Goal: Task Accomplishment & Management: Manage account settings

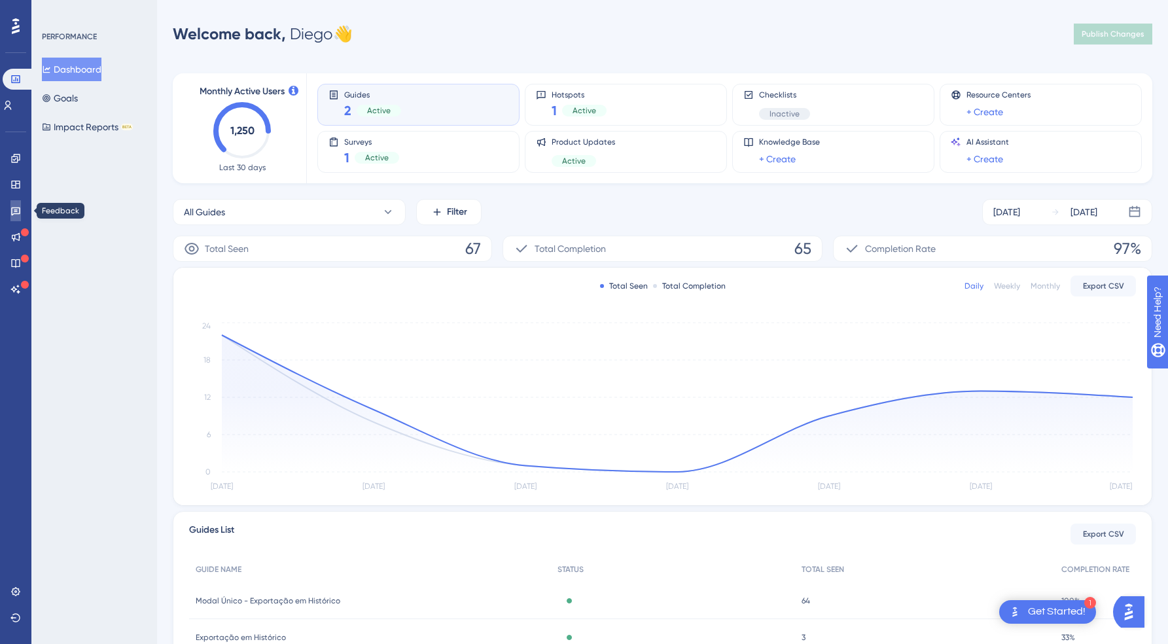
click at [18, 209] on icon at bounding box center [15, 210] width 10 height 10
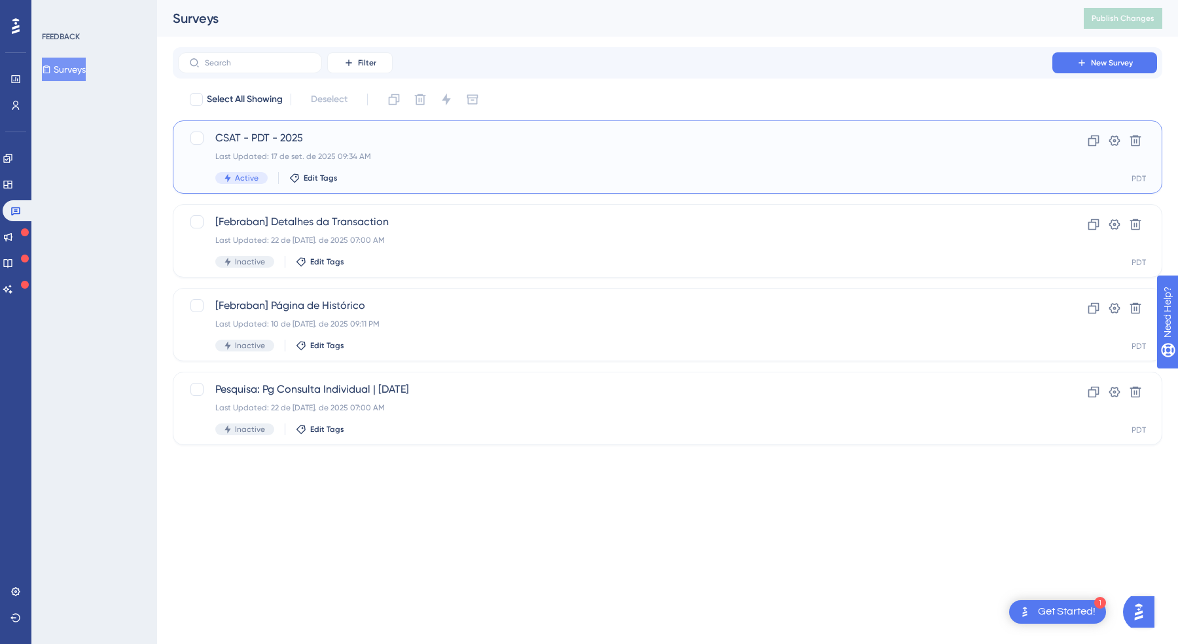
click at [346, 156] on div "Last Updated: 17 de set. de 2025 09:34 AM" at bounding box center [615, 156] width 800 height 10
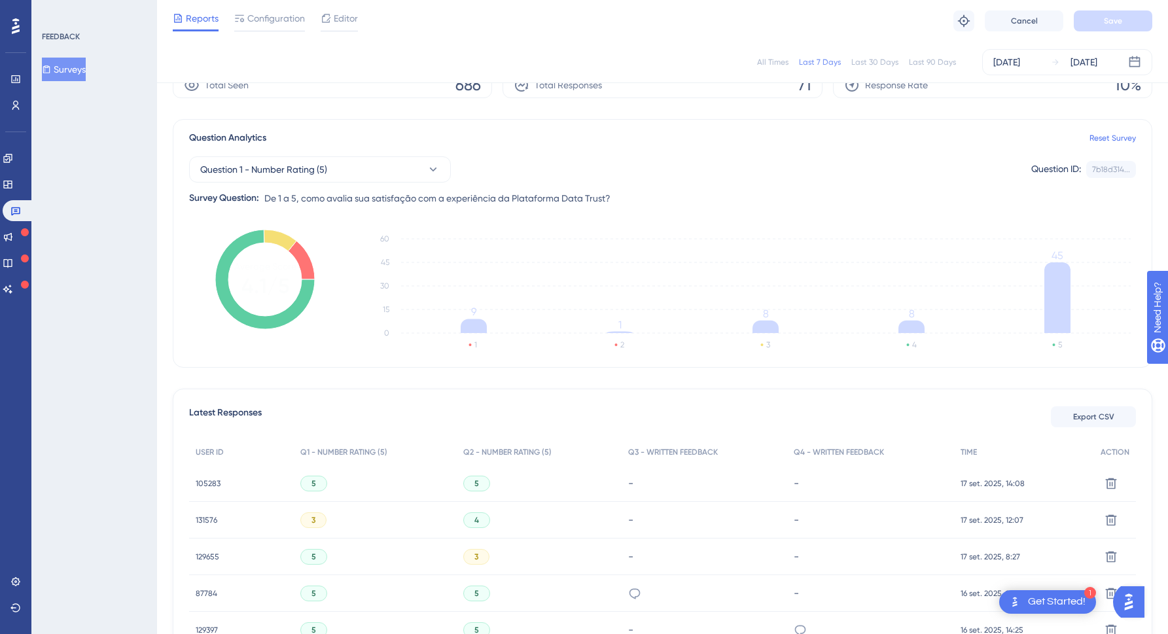
scroll to position [65, 0]
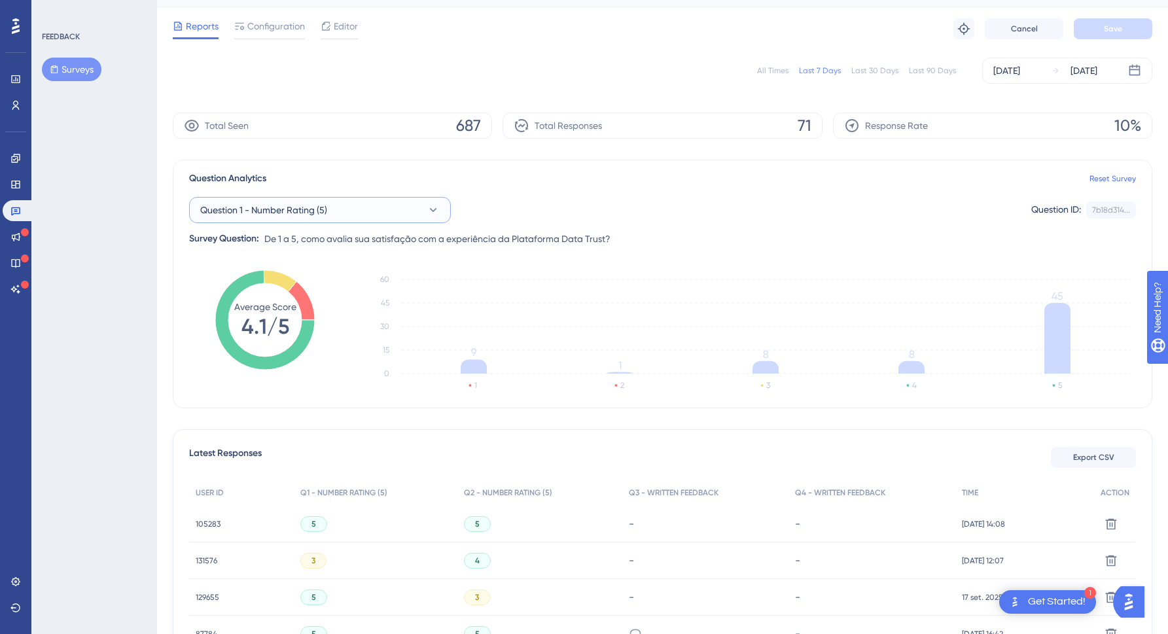
click at [402, 209] on button "Question 1 - Number Rating (5)" at bounding box center [320, 210] width 262 height 26
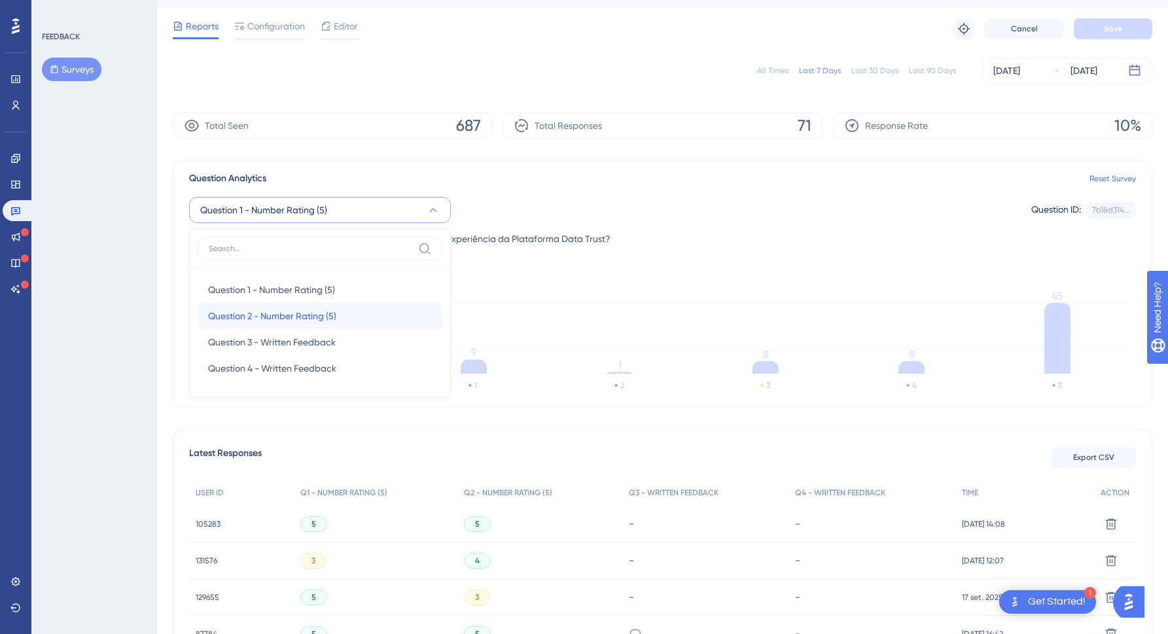
click at [308, 315] on span "Question 2 - Number Rating (5)" at bounding box center [272, 316] width 128 height 16
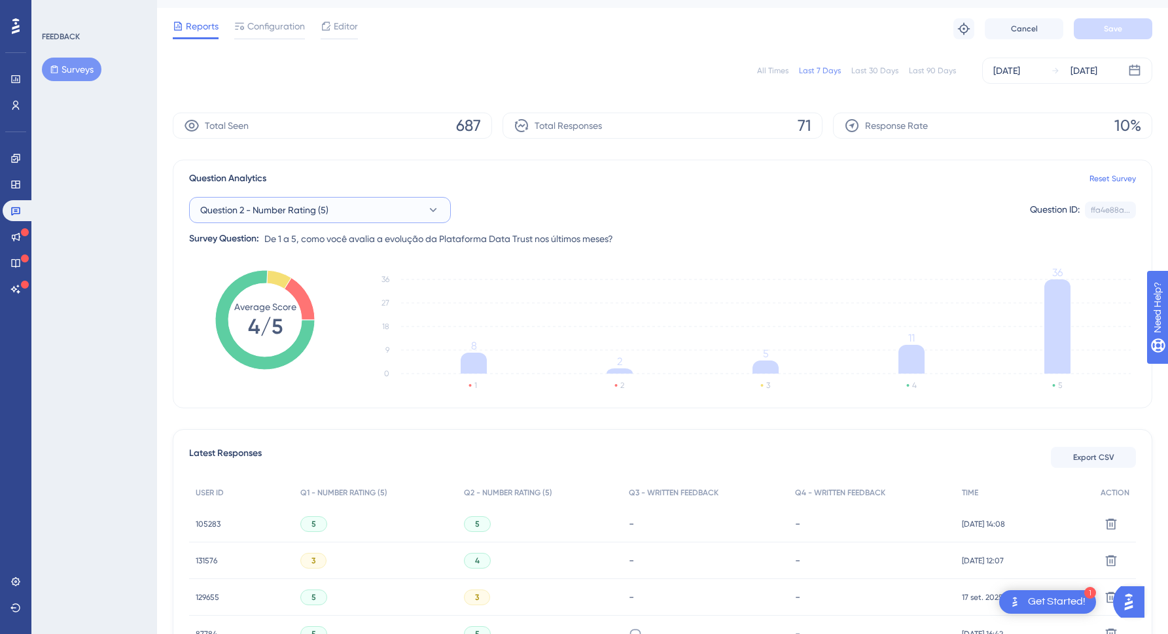
click at [362, 216] on button "Question 2 - Number Rating (5)" at bounding box center [320, 210] width 262 height 26
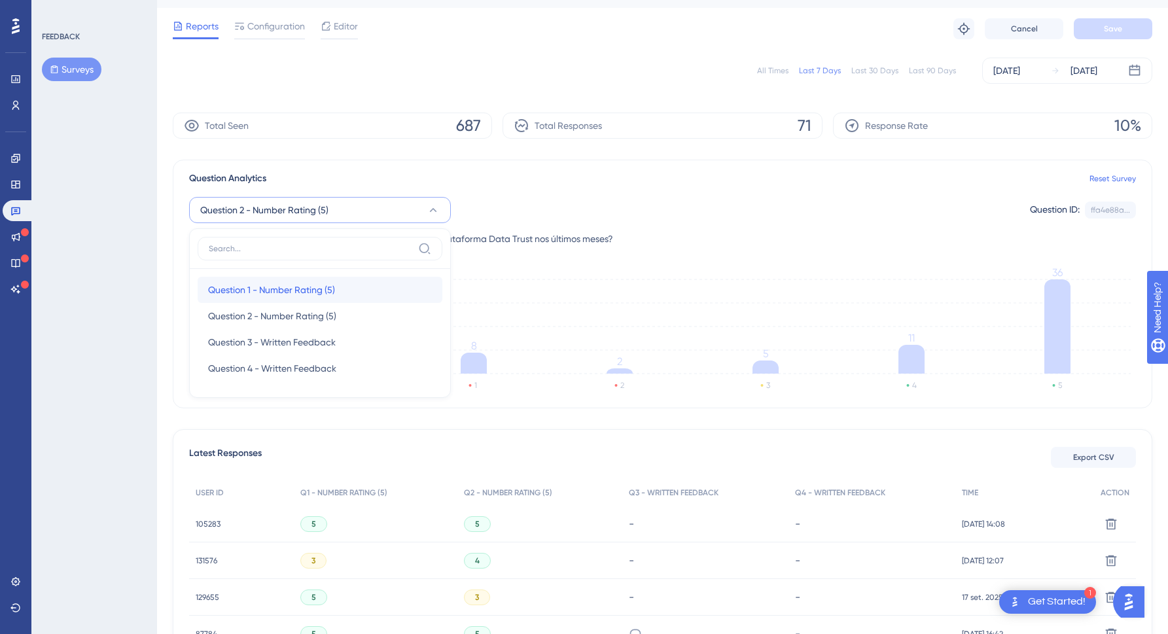
click at [277, 282] on span "Question 1 - Number Rating (5)" at bounding box center [271, 290] width 127 height 16
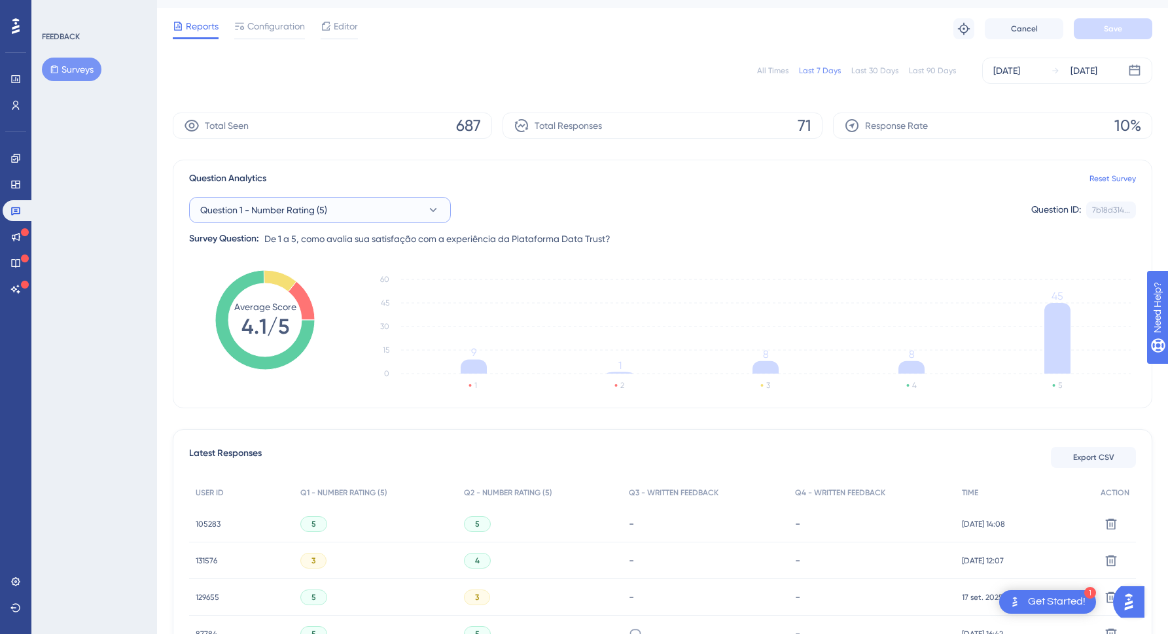
click at [351, 210] on button "Question 1 - Number Rating (5)" at bounding box center [320, 210] width 262 height 26
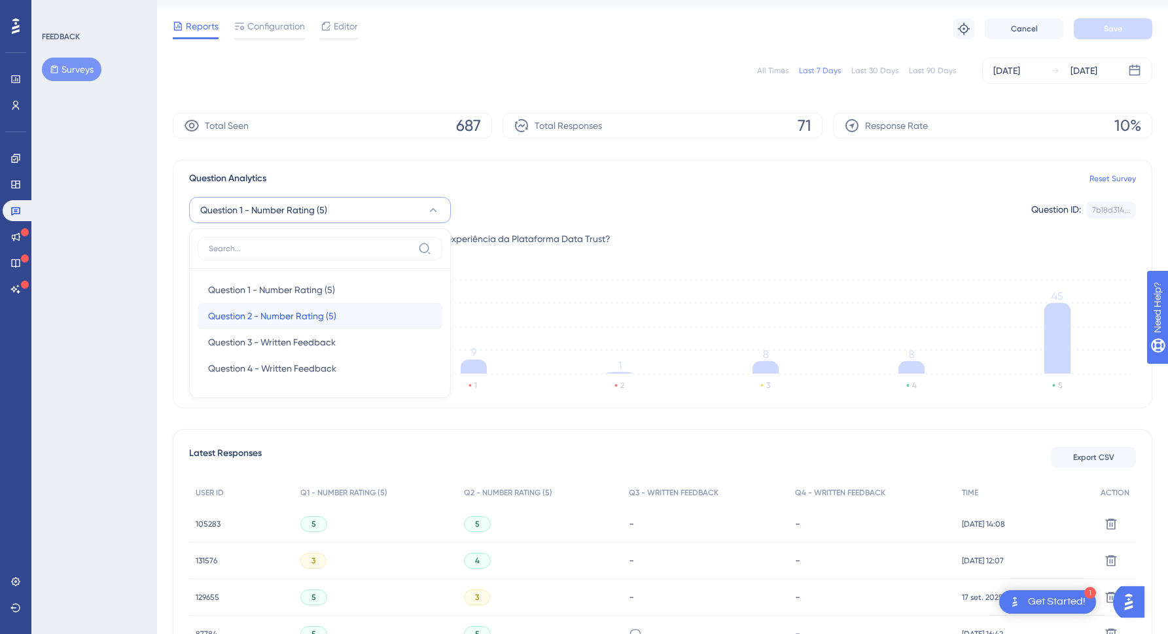
click at [278, 322] on span "Question 2 - Number Rating (5)" at bounding box center [272, 316] width 128 height 16
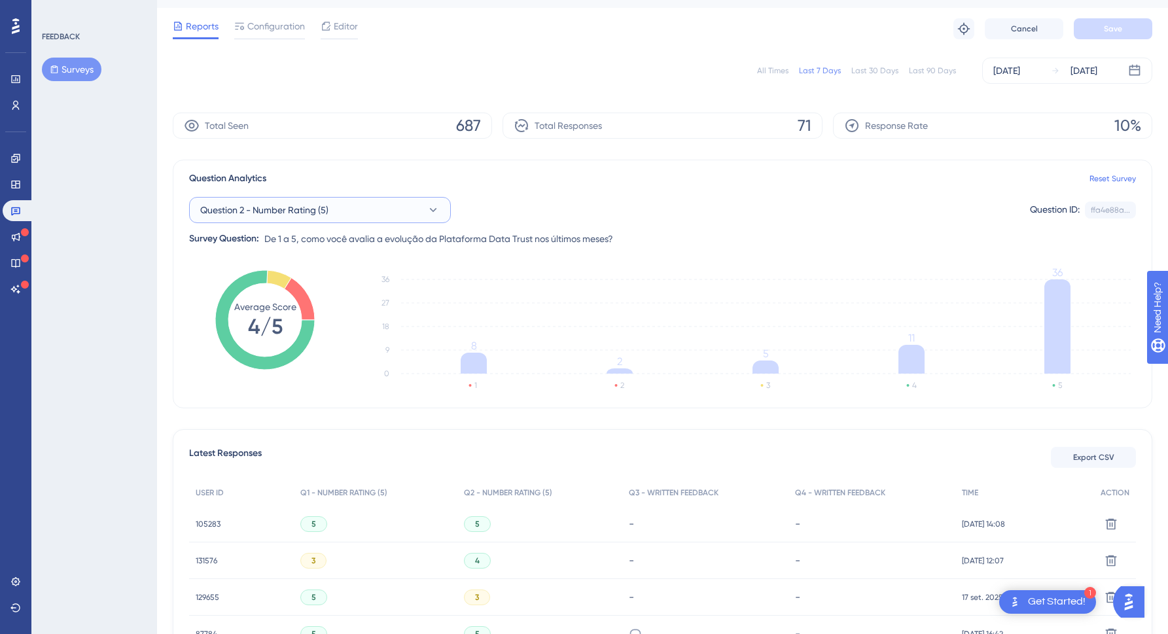
click at [308, 204] on span "Question 2 - Number Rating (5)" at bounding box center [264, 210] width 128 height 16
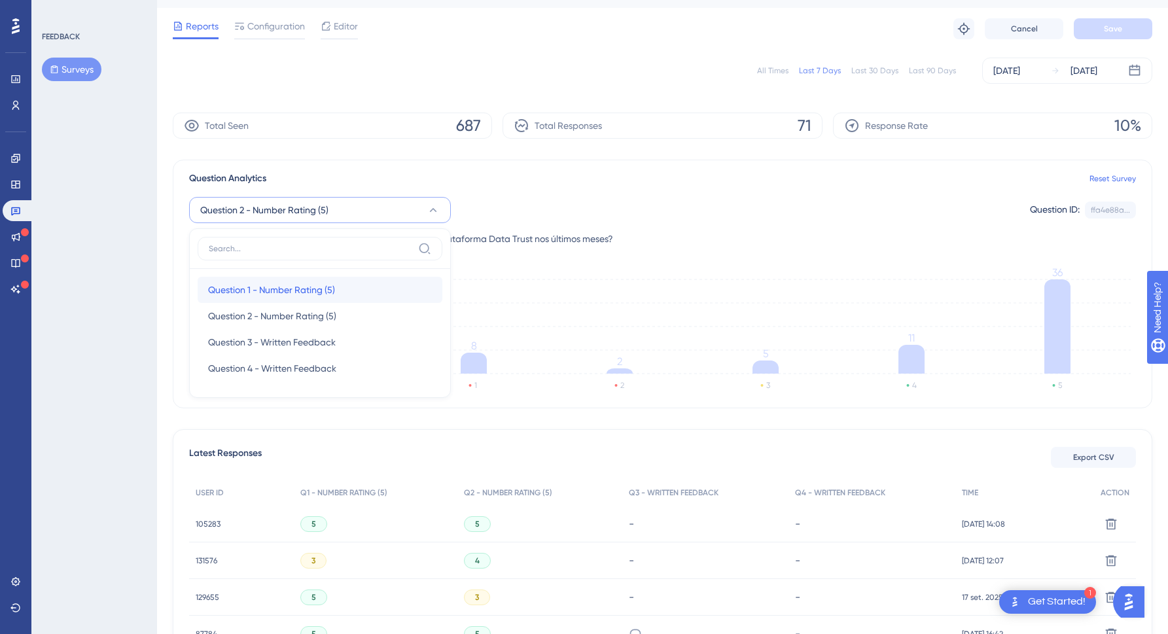
click at [315, 282] on span "Question 1 - Number Rating (5)" at bounding box center [271, 290] width 127 height 16
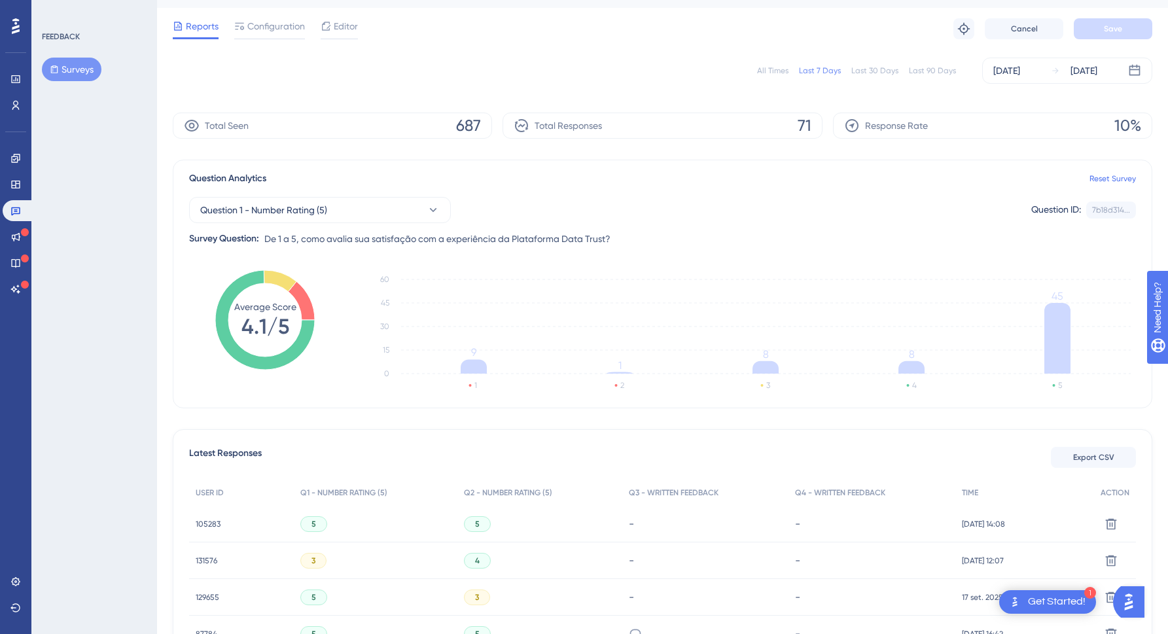
click at [522, 84] on div "All Times Last 7 Days Last 30 Days Last 90 Days Sep 11 2025 Sep 17 2025" at bounding box center [663, 71] width 980 height 42
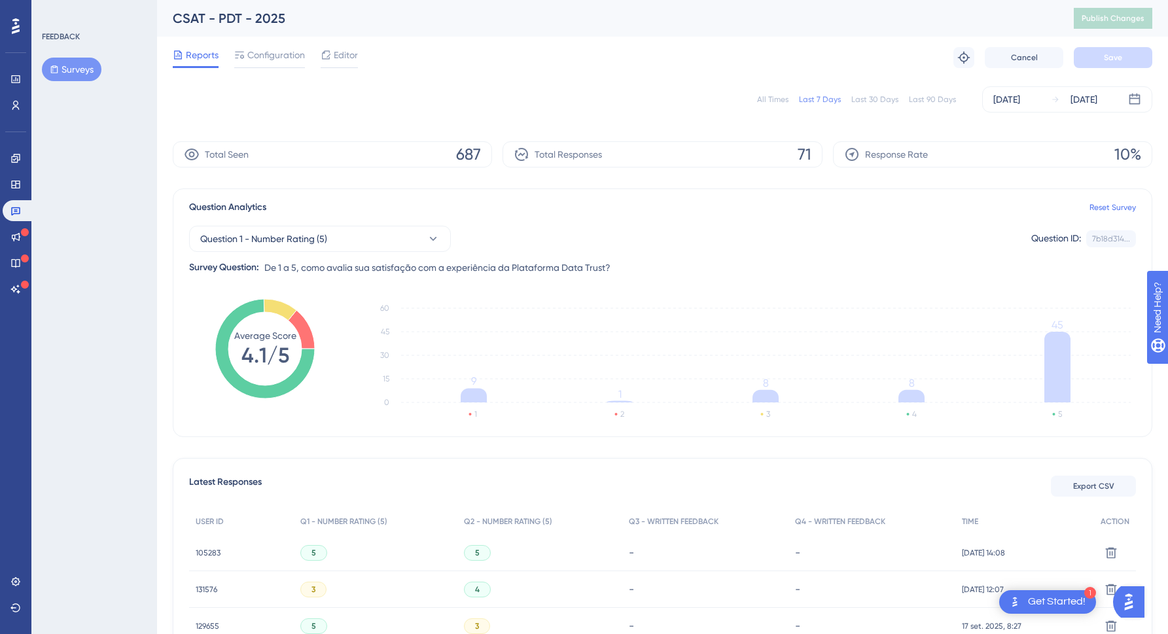
click at [273, 69] on div "Reports Configuration Editor Troubleshoot Cancel Save" at bounding box center [663, 58] width 980 height 42
click at [273, 51] on span "Configuration" at bounding box center [276, 55] width 58 height 16
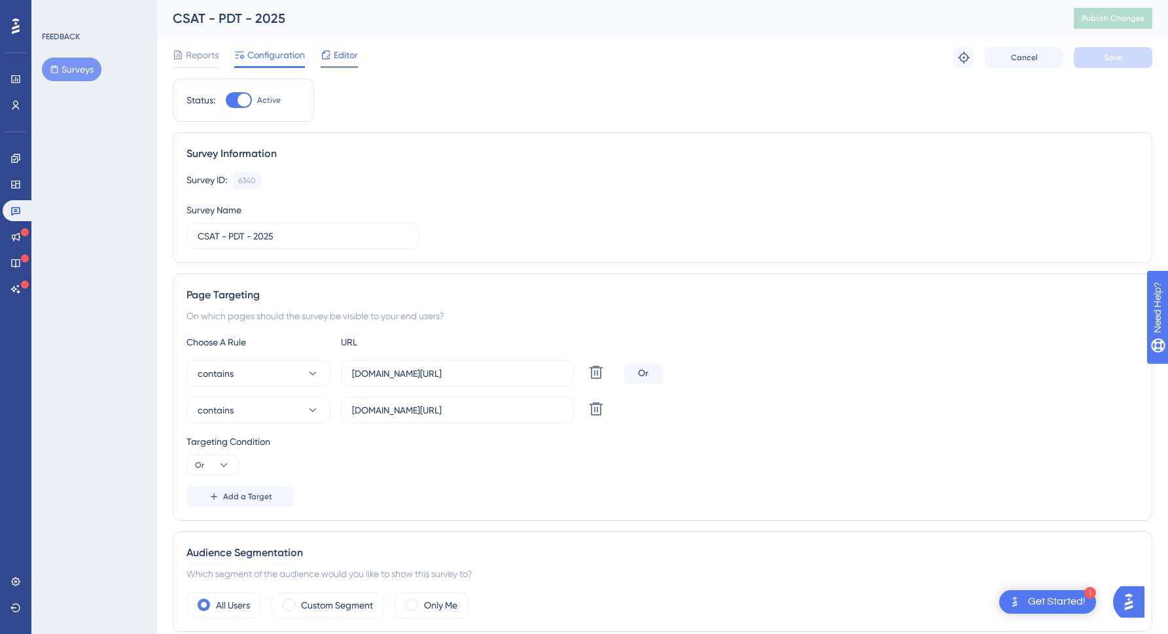
click at [344, 52] on span "Editor" at bounding box center [346, 55] width 24 height 16
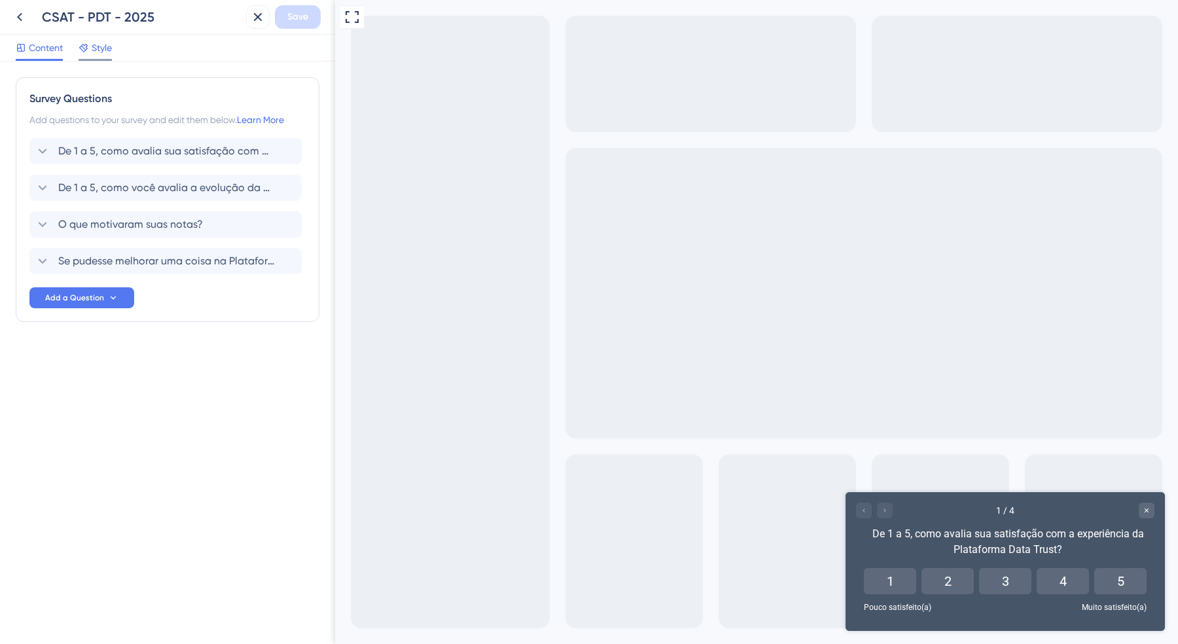
click at [105, 54] on span "Style" at bounding box center [102, 48] width 20 height 16
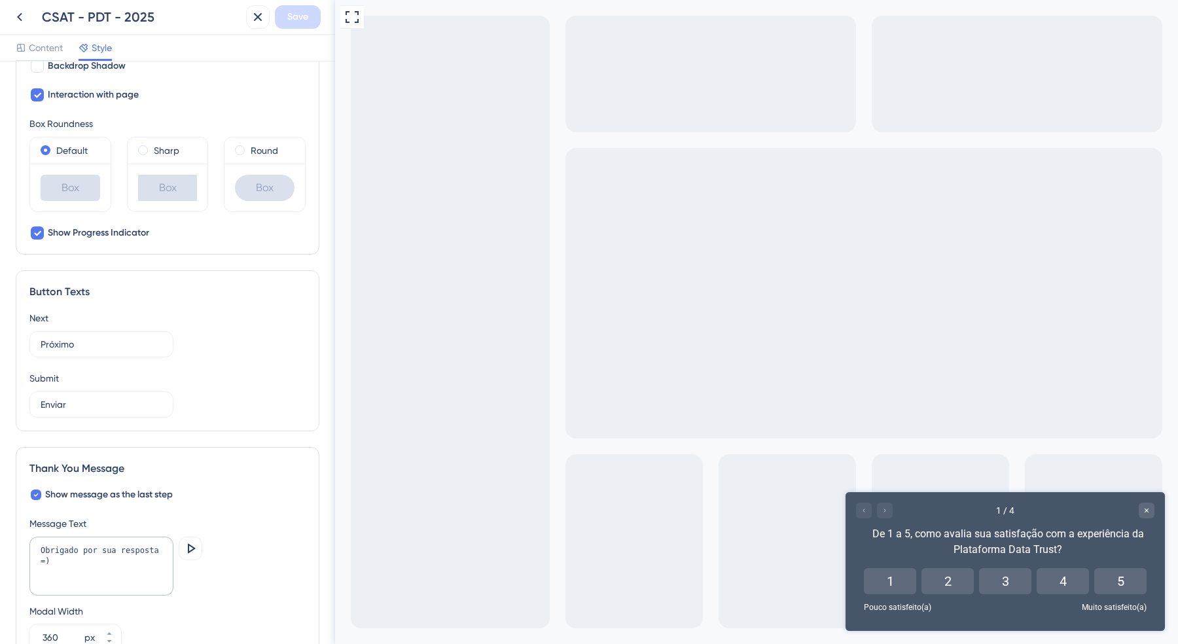
scroll to position [667, 0]
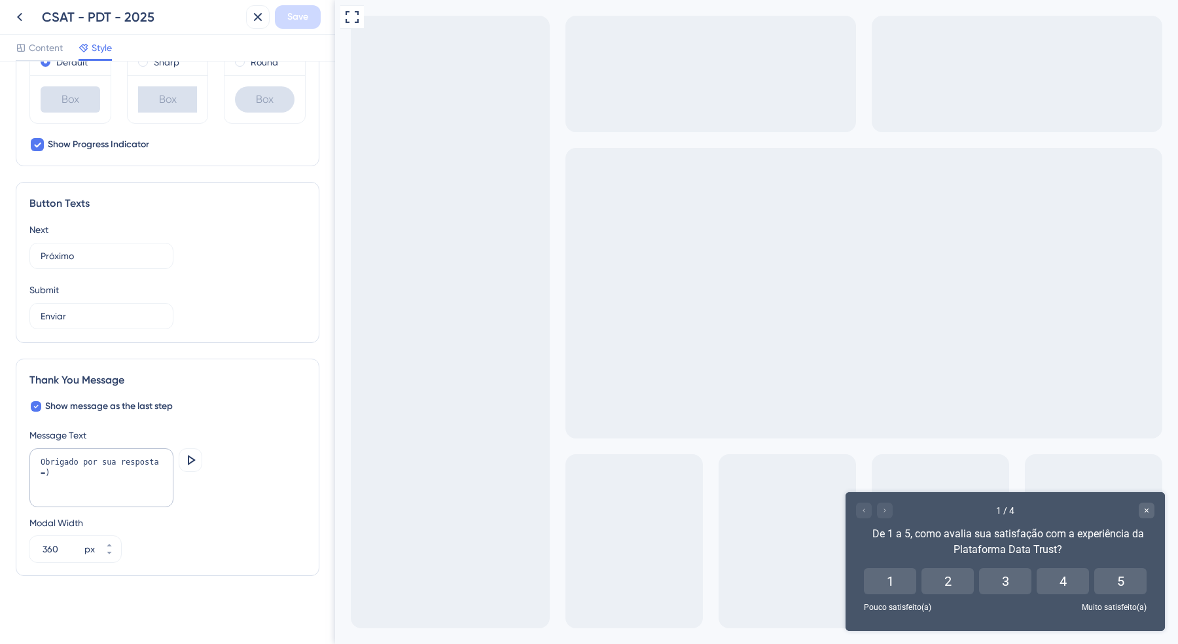
click at [47, 36] on div "Content Style" at bounding box center [167, 48] width 335 height 27
click at [46, 47] on span "Content" at bounding box center [46, 48] width 34 height 16
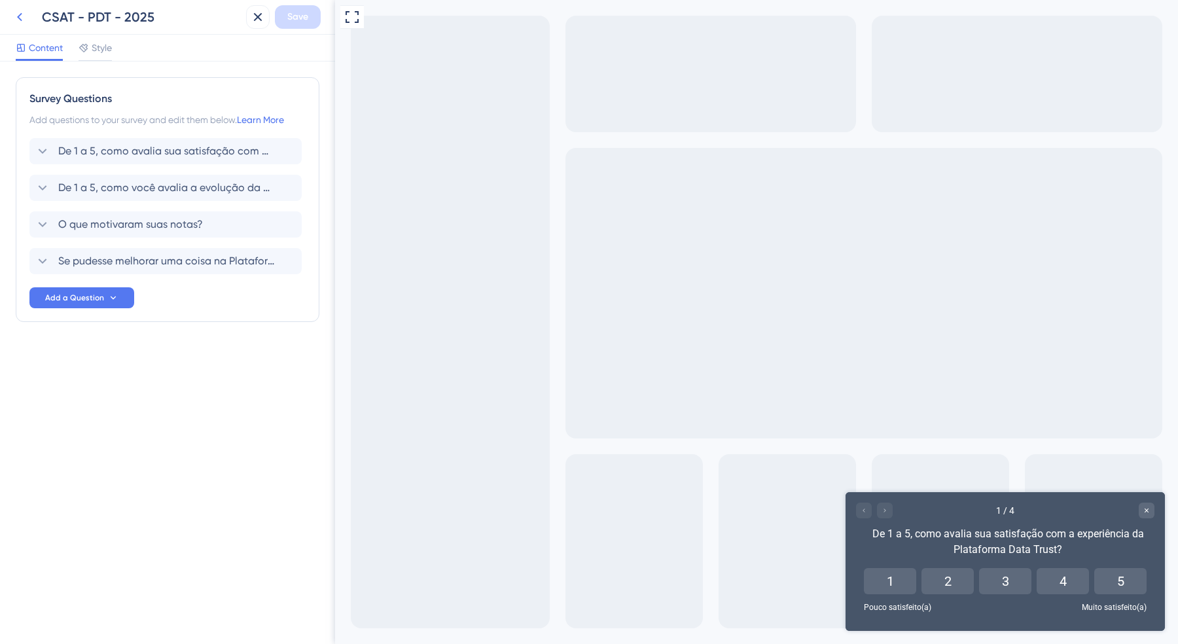
click at [24, 22] on icon at bounding box center [20, 17] width 16 height 16
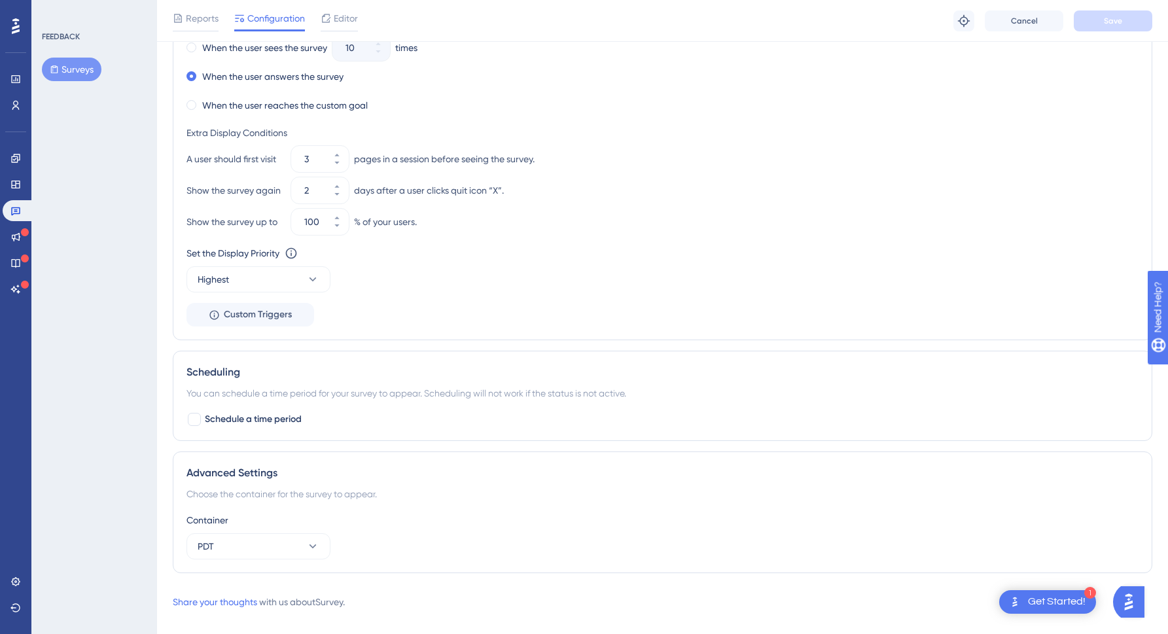
scroll to position [824, 0]
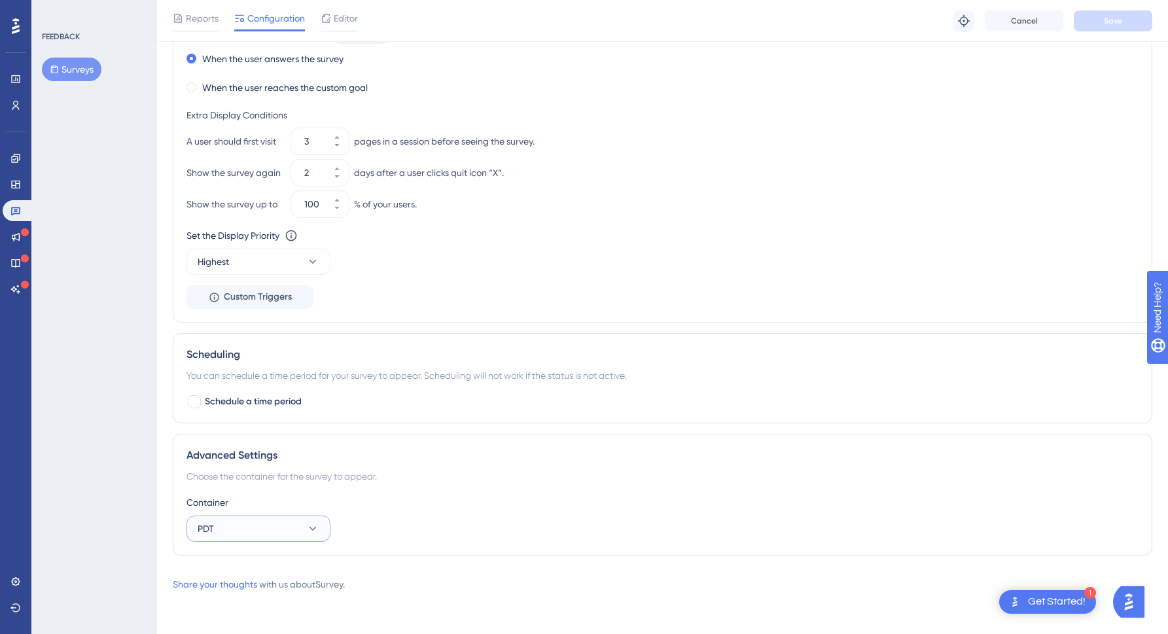
click at [250, 523] on button "PDT" at bounding box center [258, 529] width 144 height 26
click at [95, 453] on div "FEEDBACK Surveys" at bounding box center [94, 317] width 126 height 634
click at [18, 574] on link at bounding box center [16, 581] width 26 height 21
